Goal: Transaction & Acquisition: Obtain resource

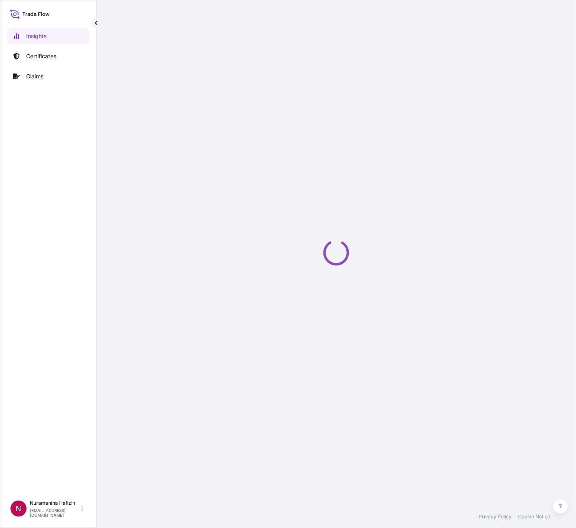
select select "2025"
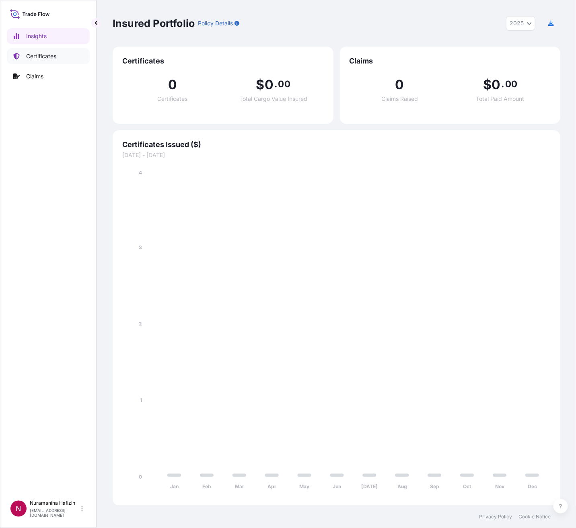
click at [52, 57] on p "Certificates" at bounding box center [41, 56] width 30 height 8
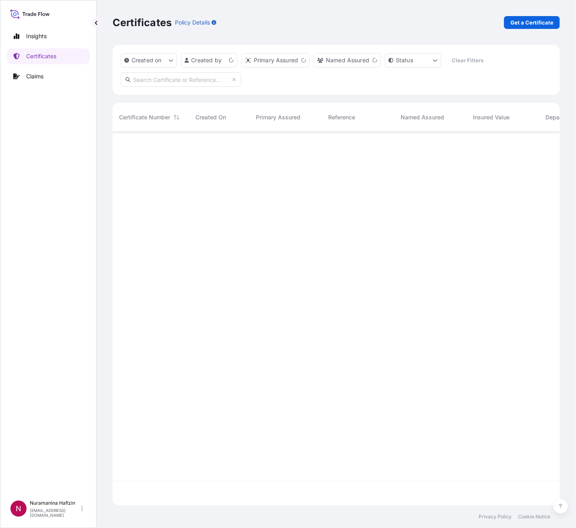
scroll to position [369, 438]
click at [533, 18] on p "Get a Certificate" at bounding box center [531, 22] width 43 height 8
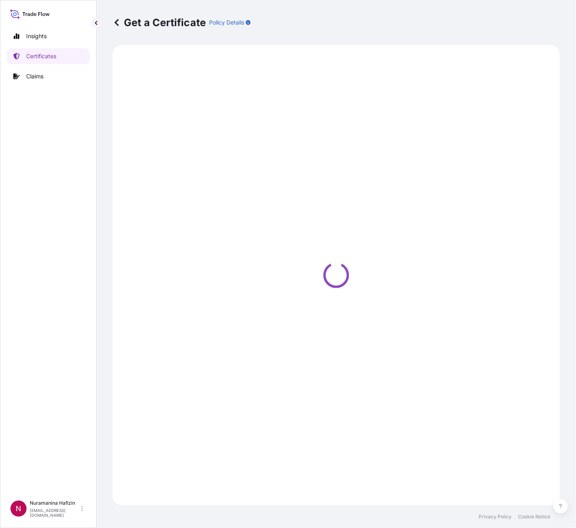
select select "Barge"
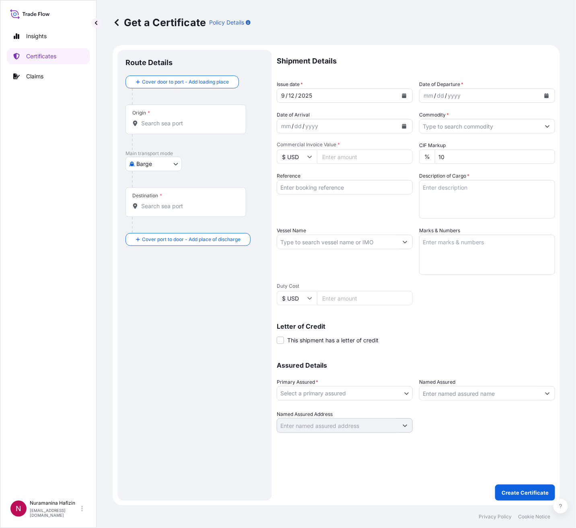
click at [482, 92] on div "mm / dd / yyyy" at bounding box center [479, 95] width 121 height 14
click at [544, 94] on button "Calendar" at bounding box center [546, 95] width 13 height 13
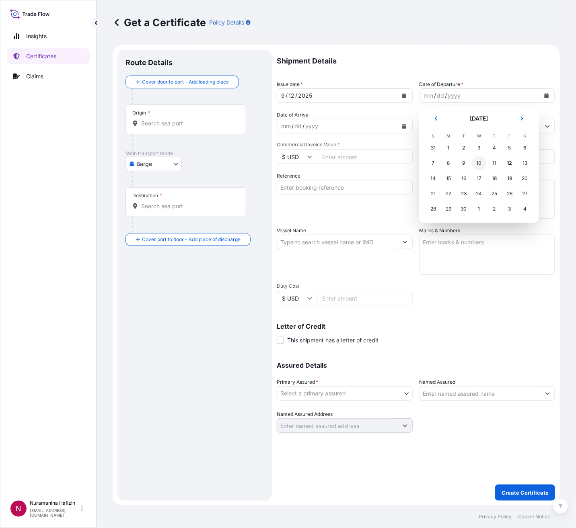
click at [478, 161] on div "10" at bounding box center [479, 163] width 14 height 14
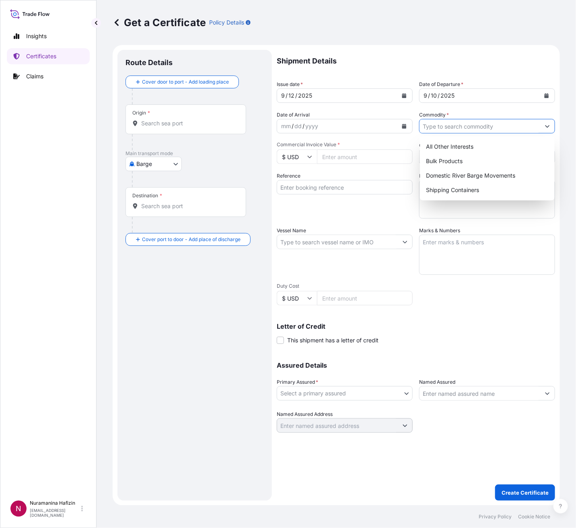
click at [546, 124] on icon "Show suggestions" at bounding box center [547, 126] width 5 height 5
click at [461, 187] on div "Shipping Containers" at bounding box center [487, 190] width 128 height 14
type input "Shipping Containers"
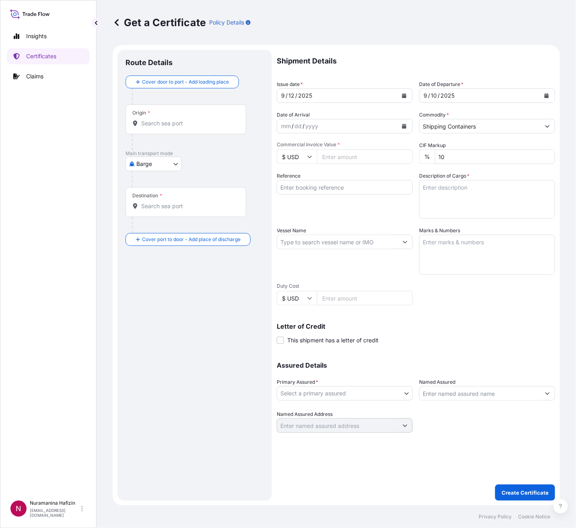
click at [307, 185] on input "Reference" at bounding box center [345, 187] width 136 height 14
paste input "B000233875"
type input "B000233875"
click at [466, 193] on textarea "Description of Cargo *" at bounding box center [487, 199] width 136 height 39
paste textarea "34 BOX LOADED ONTO 34 PALLETS LOADED INTO 1 40' HIGH CUBE CONTAINER CHLORINATED…"
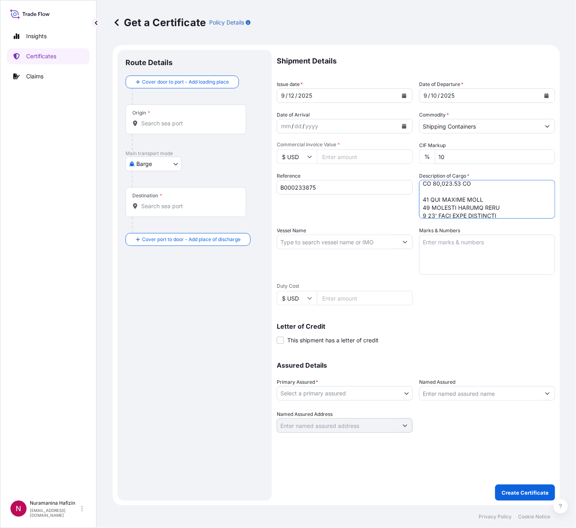
scroll to position [218, 0]
type textarea "34 BOX LOADED ONTO 34 PALLETS LOADED INTO 1 40' HIGH CUBE CONTAINER CHLORINATED…"
click at [318, 239] on input "Vessel Name" at bounding box center [337, 242] width 121 height 14
paste input "MSC INES"
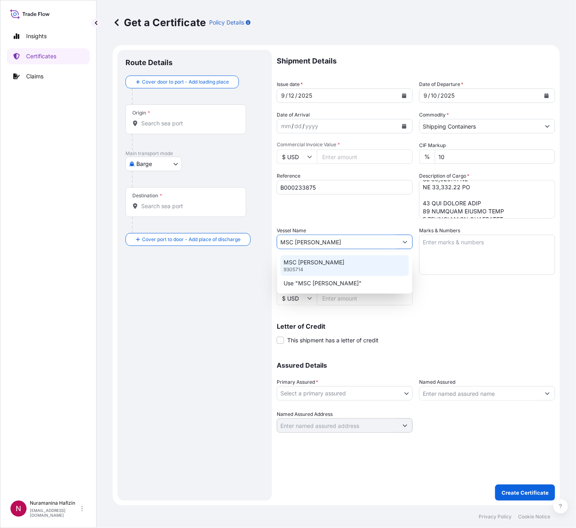
click at [349, 261] on div "MSC INES 9305714" at bounding box center [344, 265] width 128 height 21
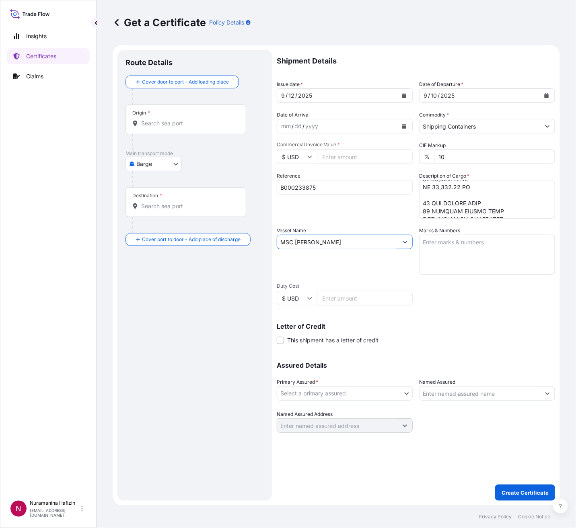
type input "MSC INES"
click at [326, 392] on body "0 options available. 2 options available. Insights Certificates Claims N Nurama…" at bounding box center [288, 264] width 576 height 528
click at [324, 409] on div "BDP International - c/o The Lubrizol Corporation" at bounding box center [346, 414] width 133 height 14
select select "31972"
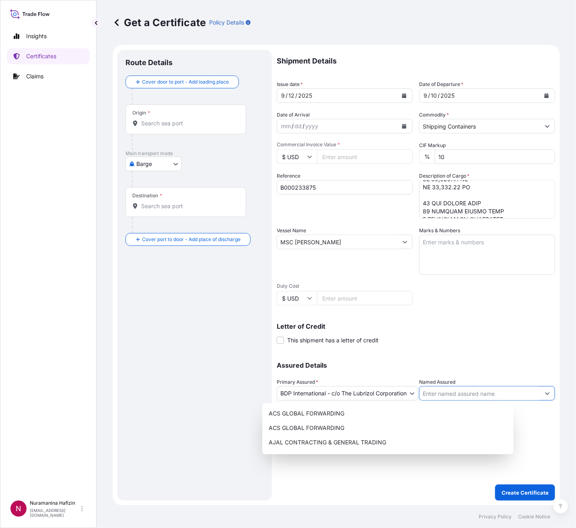
click at [454, 394] on input "Named Assured" at bounding box center [479, 393] width 121 height 14
paste input "NEW PRODUCTS INDUSTRIES CO LTD"
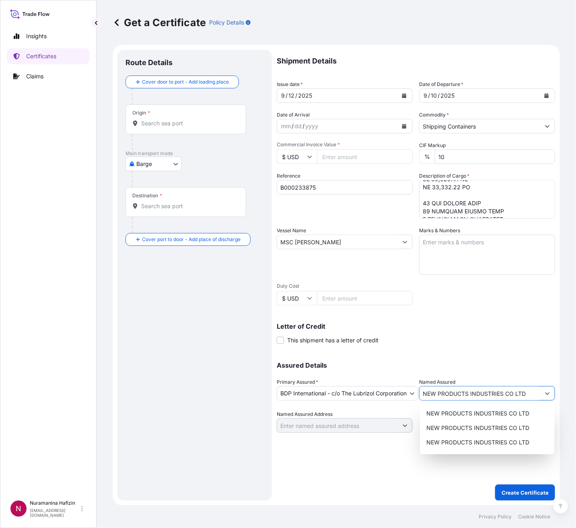
type input "NEW PRODUCTS INDUSTRIES CO LTD"
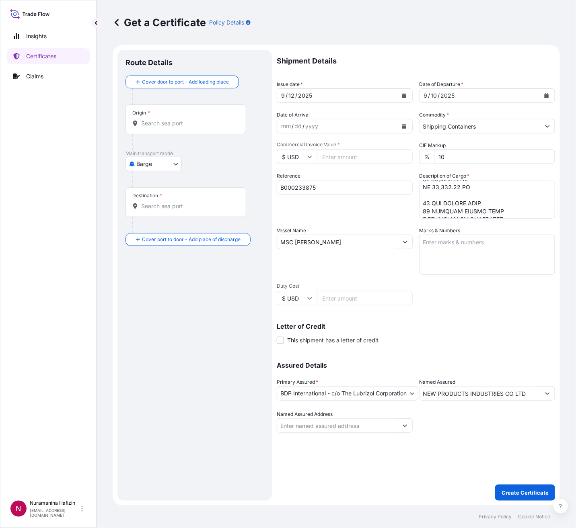
click at [351, 160] on input "Commercial Invoice Value *" at bounding box center [365, 157] width 96 height 14
click at [355, 159] on input "Commercial Invoice Value *" at bounding box center [365, 157] width 96 height 14
paste input "567660.00"
type input "567660.00"
click at [168, 157] on body "11 options available. Insights Certificates Claims N Nuramanina Hafizin nuraman…" at bounding box center [288, 264] width 576 height 528
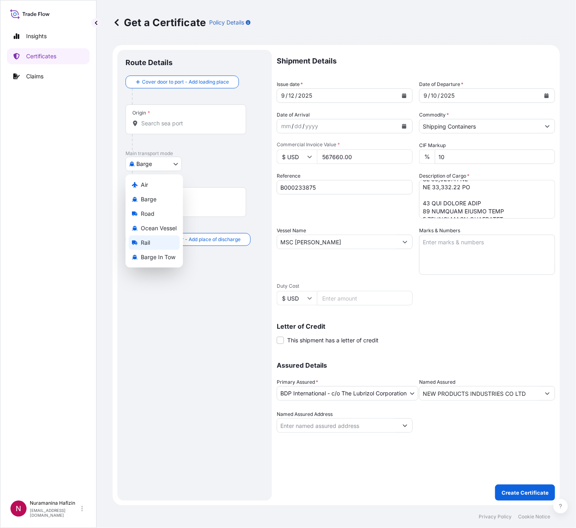
click at [148, 229] on span "Ocean Vessel" at bounding box center [159, 228] width 36 height 8
select select "Ocean Vessel"
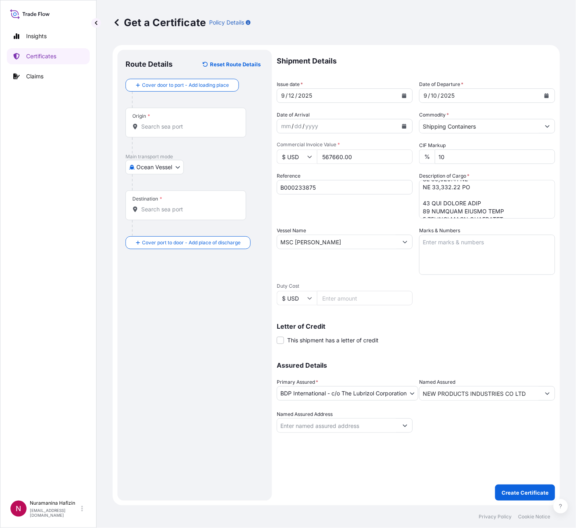
click at [197, 119] on div "Origin *" at bounding box center [185, 123] width 121 height 30
click at [197, 123] on input "Origin *" at bounding box center [188, 127] width 95 height 8
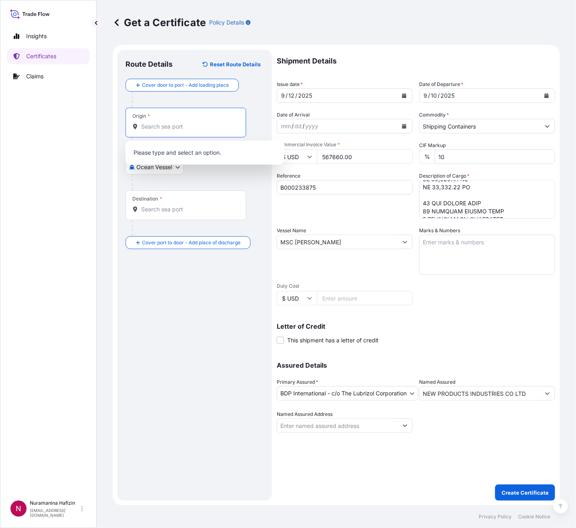
paste input "MEERHOUT"
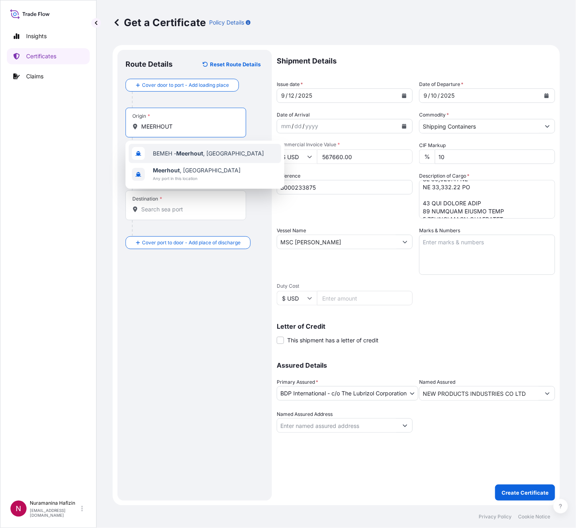
click at [189, 144] on div "BEMEH - Meerhout , Belgium" at bounding box center [205, 153] width 152 height 19
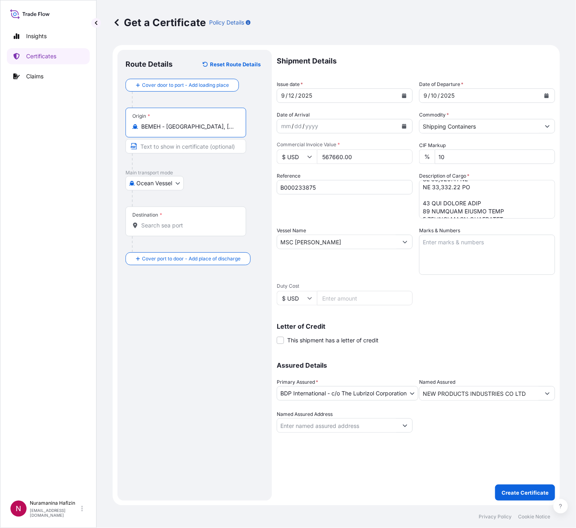
type input "BEMEH - Meerhout, Belgium"
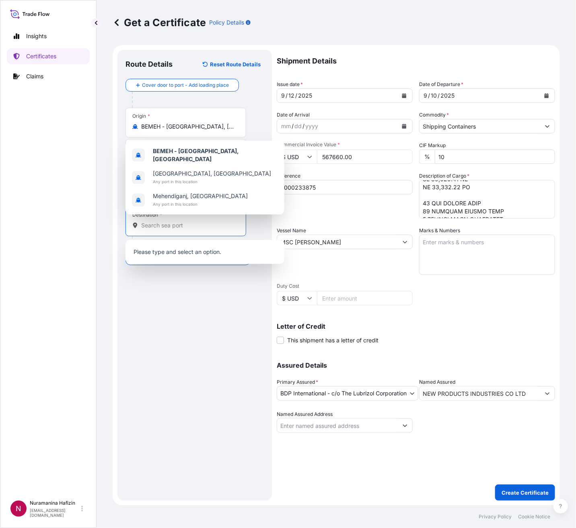
click at [231, 226] on input "Destination *" at bounding box center [188, 226] width 95 height 8
paste input "JEDDAH, SAUDI ARABIA"
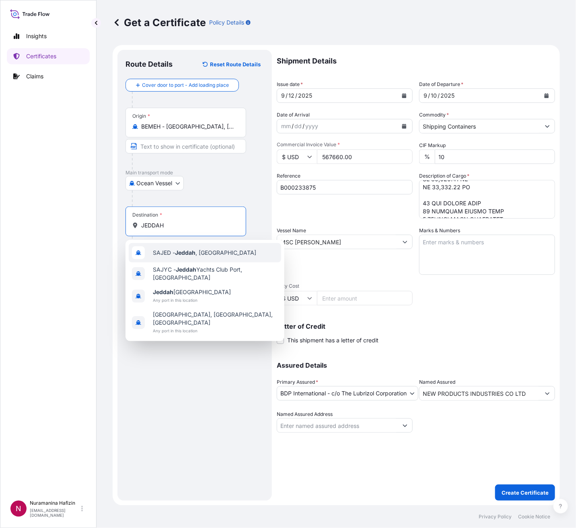
click at [214, 255] on span "SAJED - Jeddah , Saudi Arabia" at bounding box center [204, 253] width 103 height 8
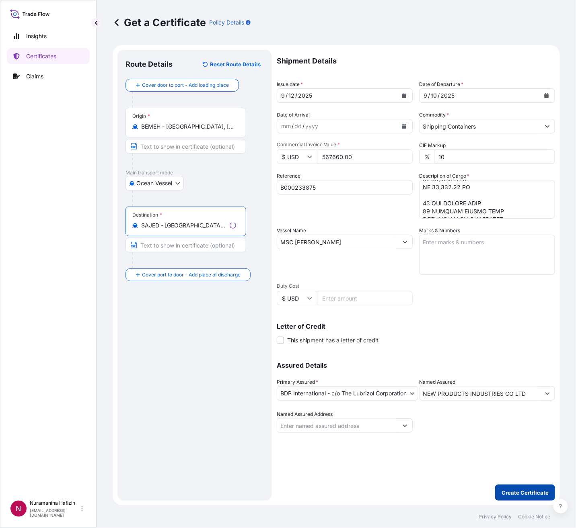
type input "SAJED - Jeddah, Saudi Arabia"
click at [537, 490] on p "Create Certificate" at bounding box center [524, 493] width 47 height 8
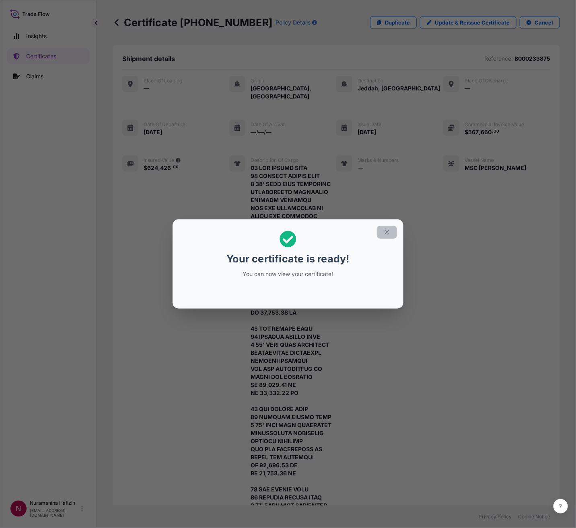
click at [391, 230] on button "button" at bounding box center [387, 232] width 20 height 13
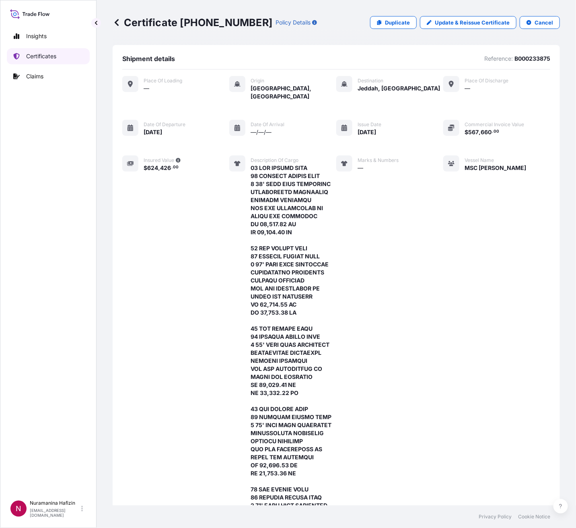
click at [45, 57] on p "Certificates" at bounding box center [41, 56] width 30 height 8
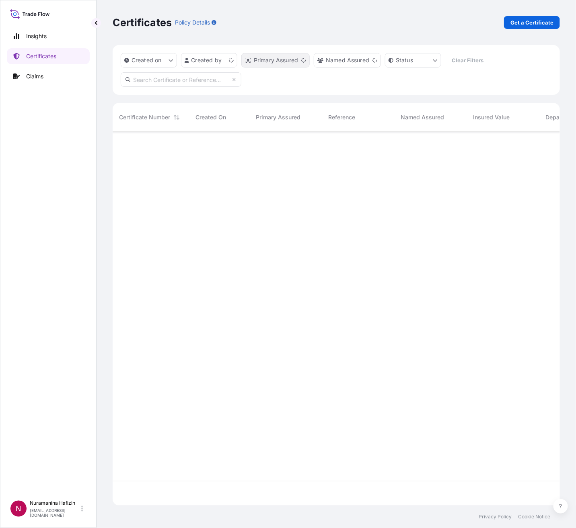
scroll to position [369, 438]
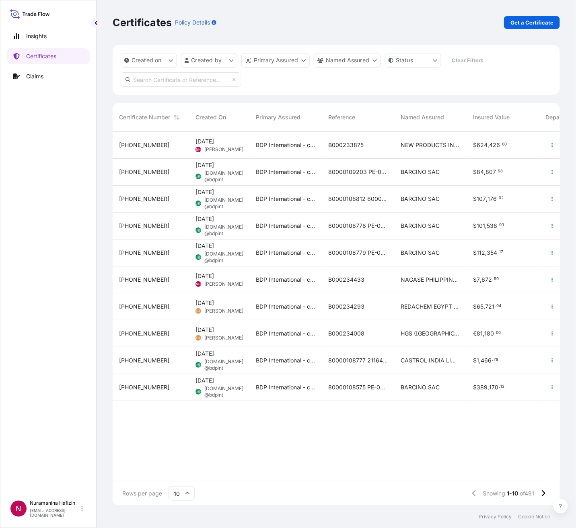
click at [206, 81] on input "text" at bounding box center [181, 79] width 121 height 14
paste input "B000233875"
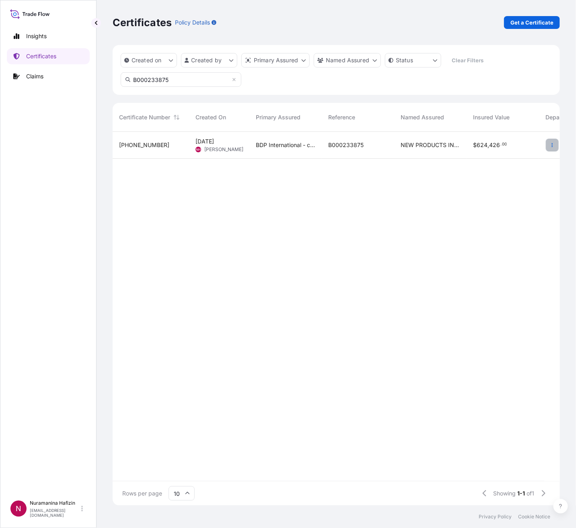
type input "B000233875"
click at [553, 145] on icon "button" at bounding box center [552, 145] width 5 height 5
click at [522, 177] on p "Download certificate" at bounding box center [514, 176] width 54 height 8
